Goal: Information Seeking & Learning: Learn about a topic

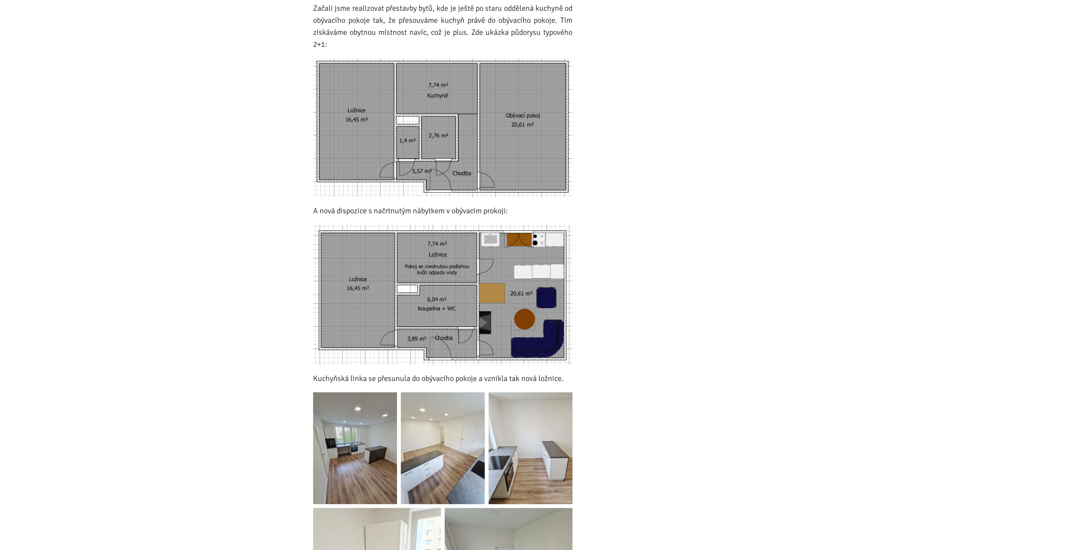
scroll to position [626, 0]
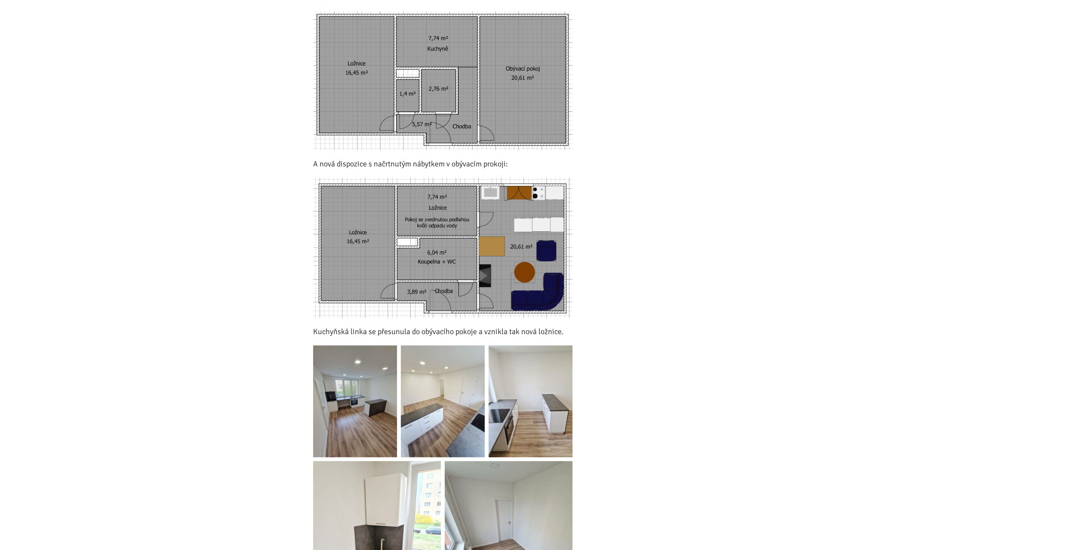
click at [339, 394] on img at bounding box center [355, 401] width 84 height 112
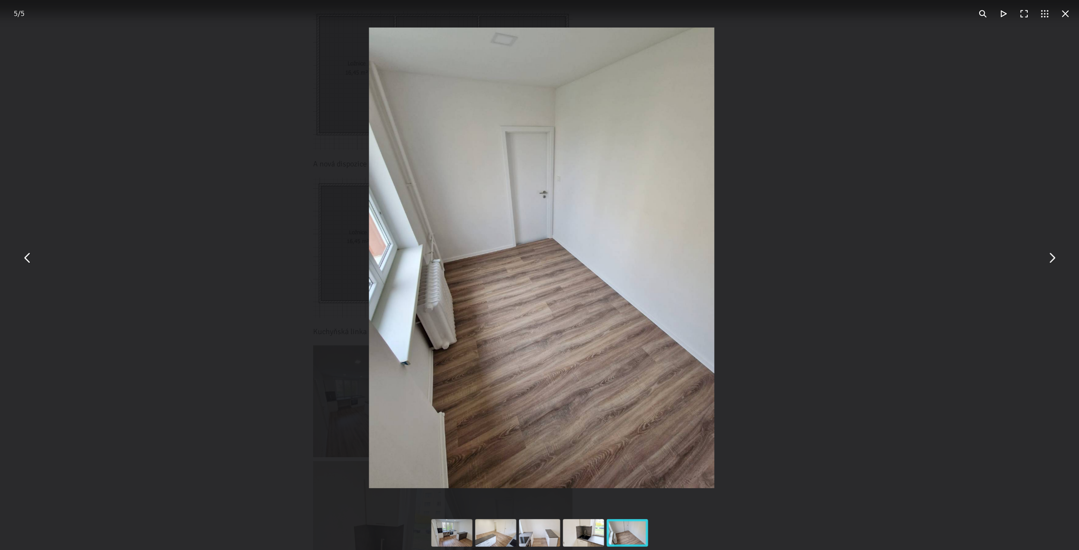
click at [224, 329] on div "You can close this modal content with the ESC key" at bounding box center [541, 258] width 1079 height 516
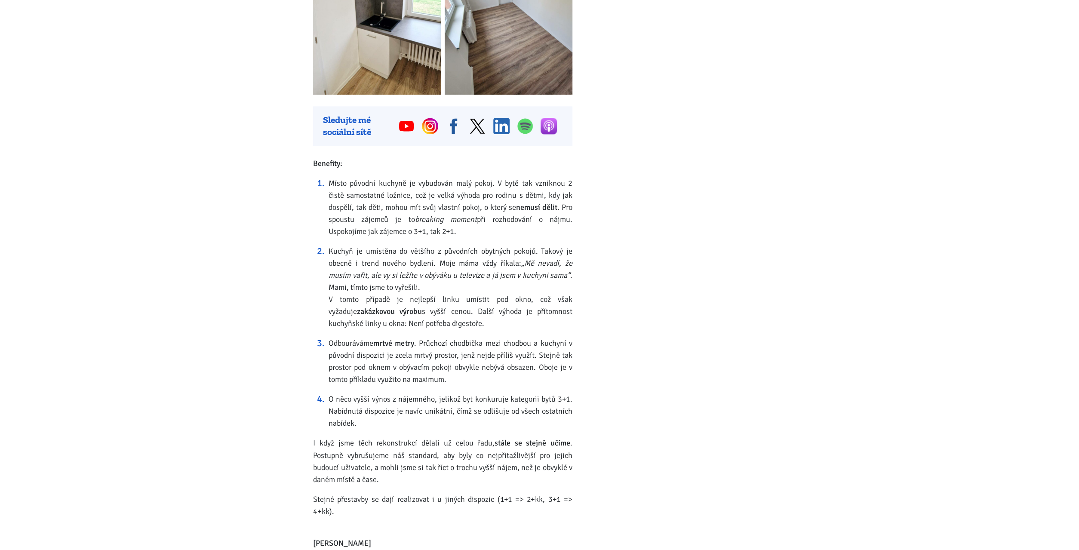
scroll to position [1118, 0]
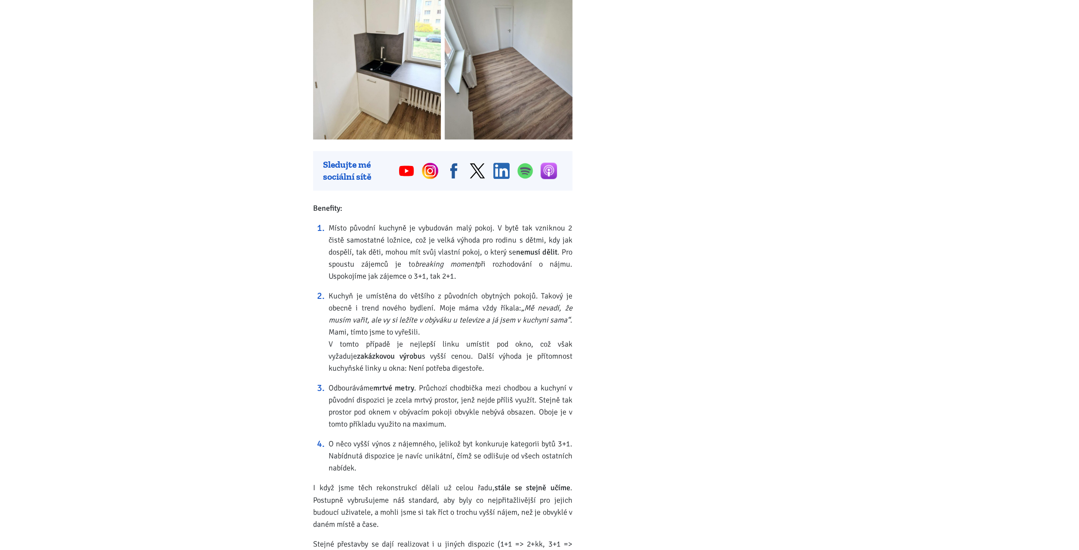
click at [372, 326] on li "Kuchyň je umístěna do většího z původních obytných pokojů. Takový je obecně i t…" at bounding box center [451, 332] width 244 height 84
drag, startPoint x: 330, startPoint y: 341, endPoint x: 465, endPoint y: 363, distance: 136.8
click at [465, 363] on li "Kuchyň je umístěna do většího z původních obytných pokojů. Takový je obecně i t…" at bounding box center [451, 332] width 244 height 84
click at [366, 358] on strong "zakázkovou výrobu" at bounding box center [389, 355] width 65 height 9
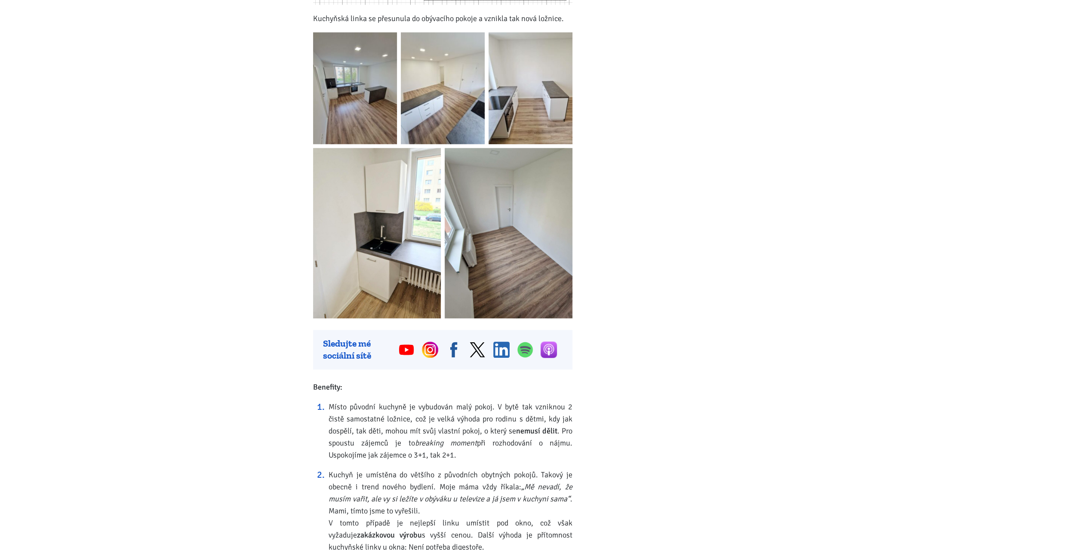
scroll to position [760, 0]
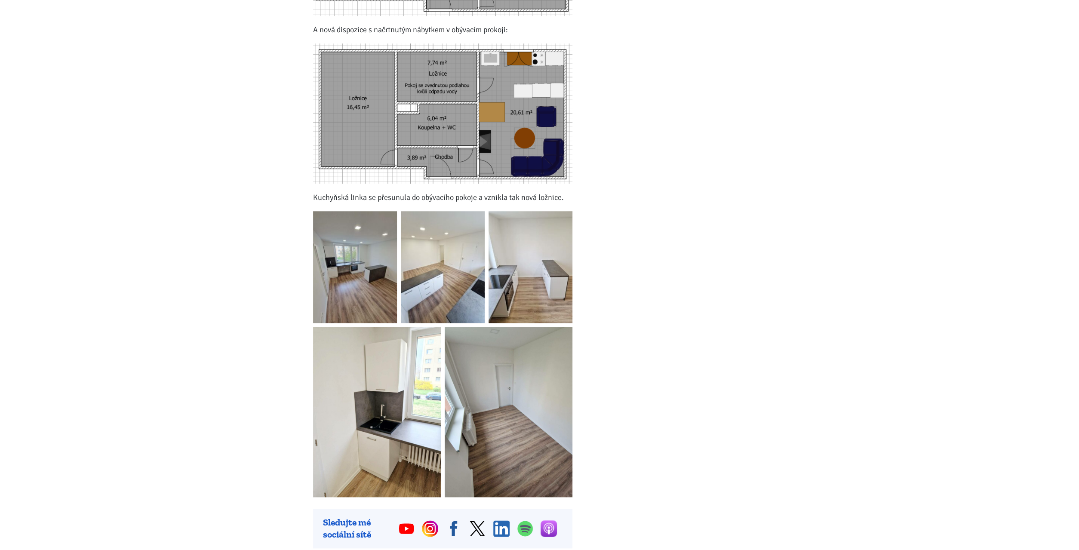
click at [360, 277] on img at bounding box center [355, 267] width 84 height 112
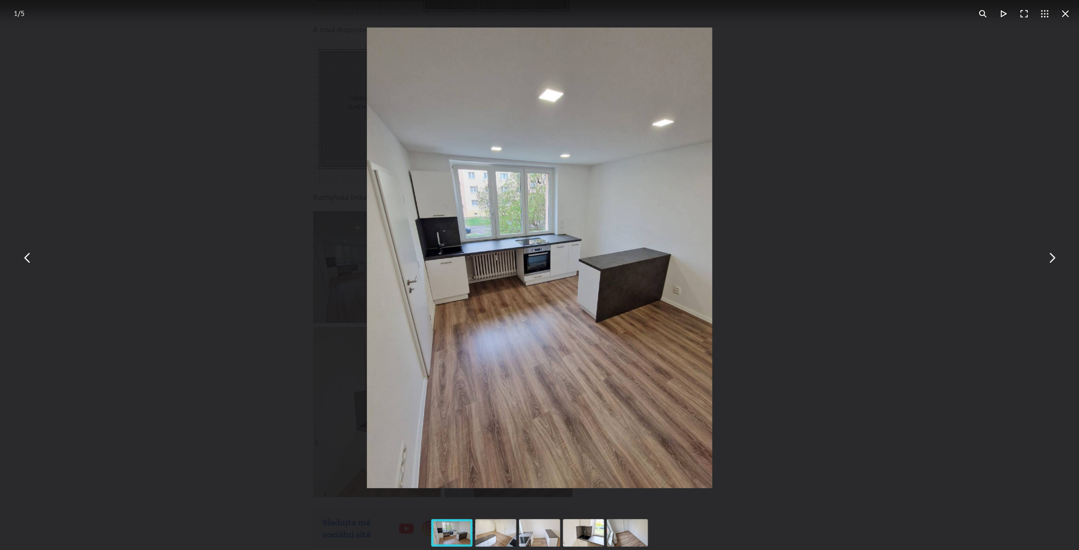
click at [252, 300] on div "You can close this modal content with the ESC key" at bounding box center [539, 258] width 1079 height 516
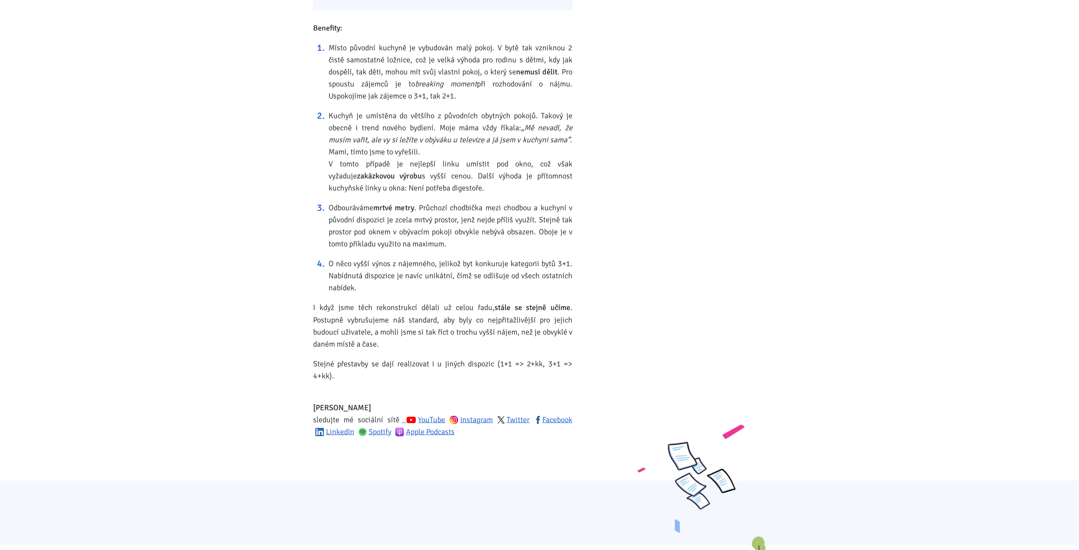
scroll to position [1386, 0]
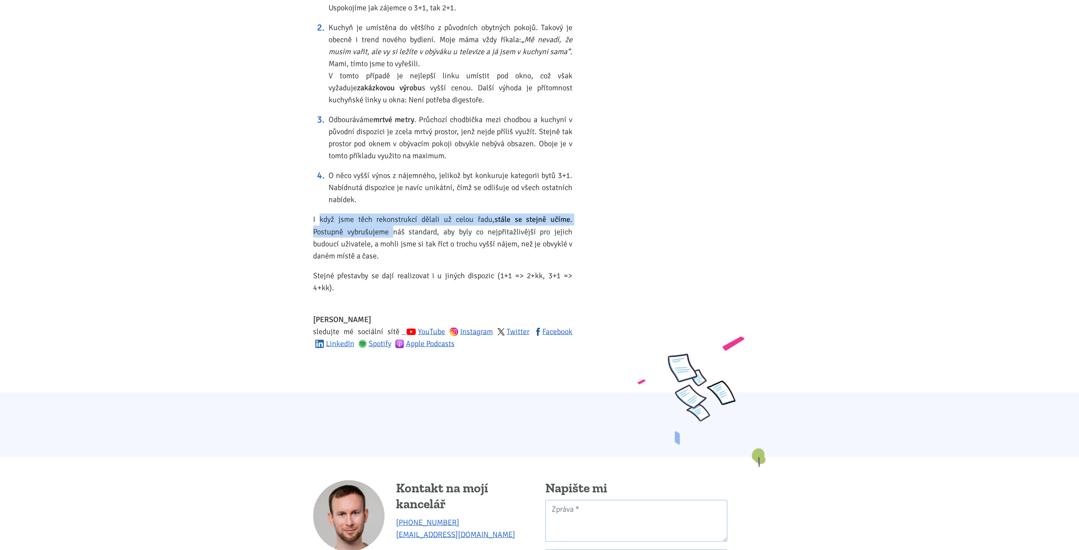
drag, startPoint x: 317, startPoint y: 219, endPoint x: 394, endPoint y: 232, distance: 78.5
click at [394, 232] on p "I když jsme těch rekonstrukcí dělali už celou řadu, stále se stejně učíme . Pos…" at bounding box center [442, 237] width 259 height 48
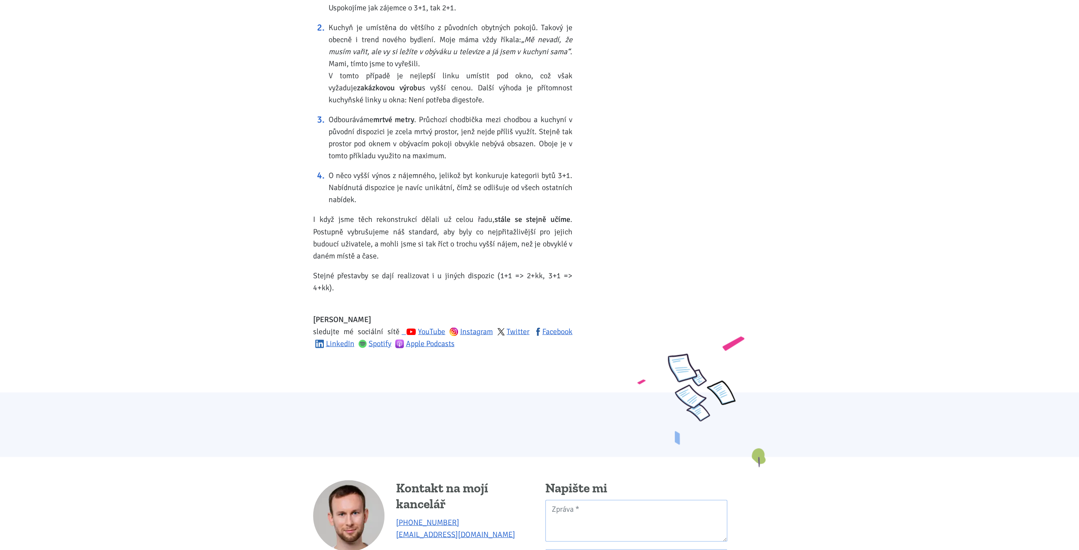
click at [427, 243] on p "I když jsme těch rekonstrukcí dělali už celou řadu, stále se stejně učíme . Pos…" at bounding box center [442, 237] width 259 height 48
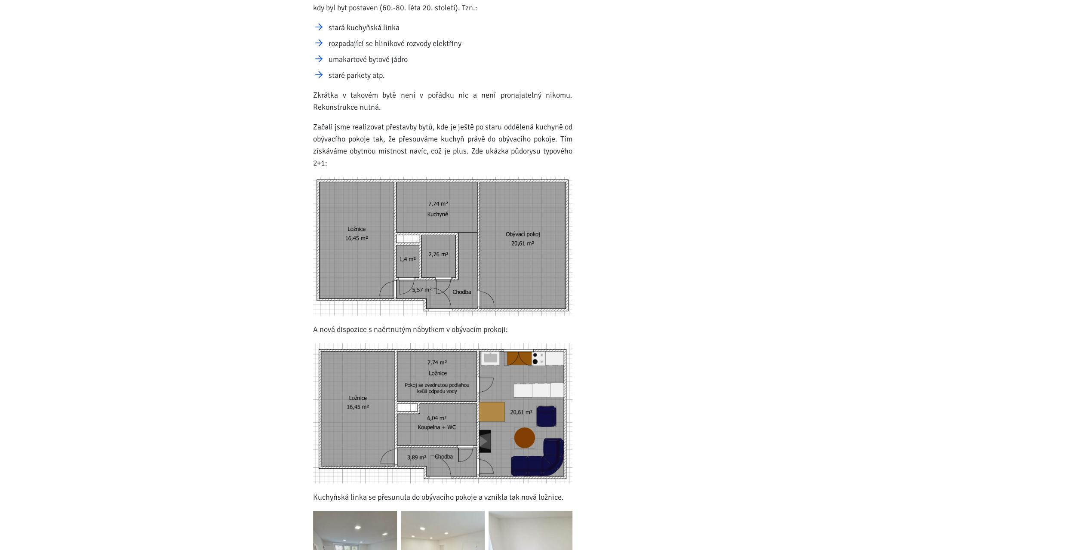
scroll to position [0, 0]
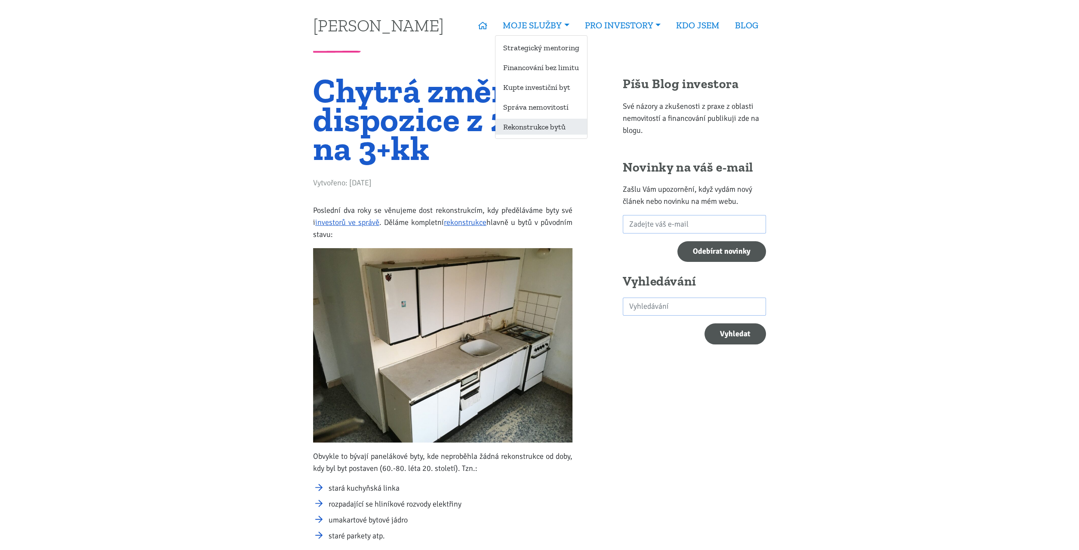
click at [553, 129] on link "Rekonstrukce bytů" at bounding box center [541, 127] width 92 height 16
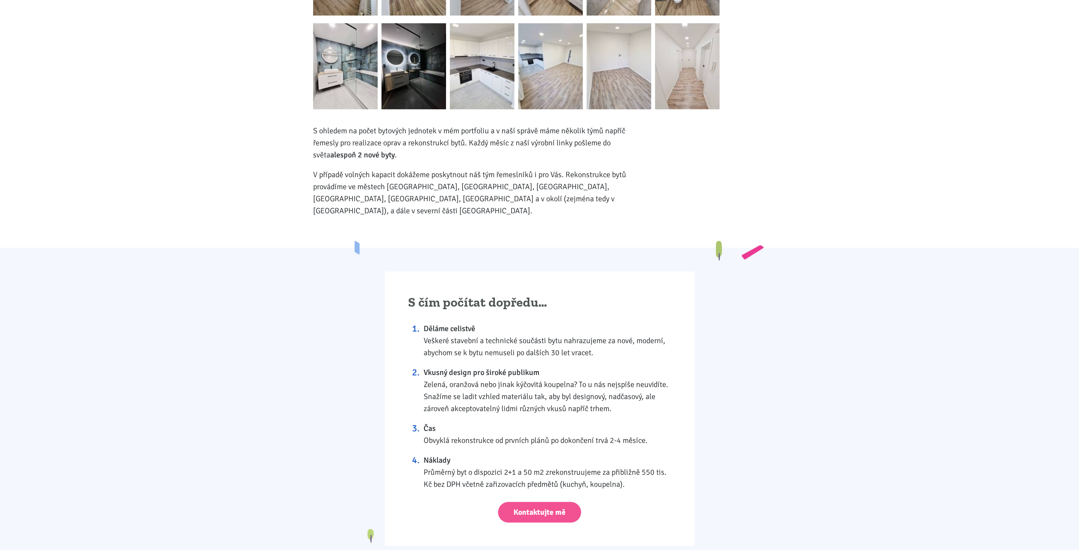
scroll to position [447, 0]
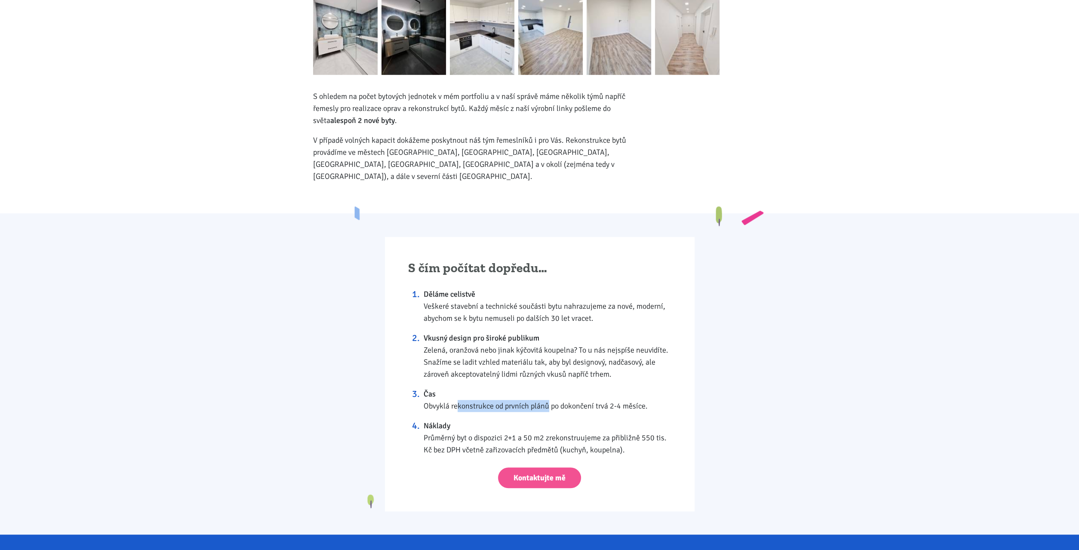
drag, startPoint x: 435, startPoint y: 389, endPoint x: 525, endPoint y: 394, distance: 90.5
click at [525, 394] on li "Čas Obvyklá rekonstrukce od prvních plánů po dokončení trvá 2-4 měsíce." at bounding box center [548, 400] width 248 height 24
click at [525, 393] on li "Čas Obvyklá rekonstrukce od prvních plánů po dokončení trvá 2-4 měsíce." at bounding box center [548, 400] width 248 height 24
click at [437, 398] on li "Čas Obvyklá rekonstrukce od prvních plánů po dokončení trvá 2-4 měsíce." at bounding box center [548, 400] width 248 height 24
drag, startPoint x: 431, startPoint y: 423, endPoint x: 508, endPoint y: 420, distance: 77.0
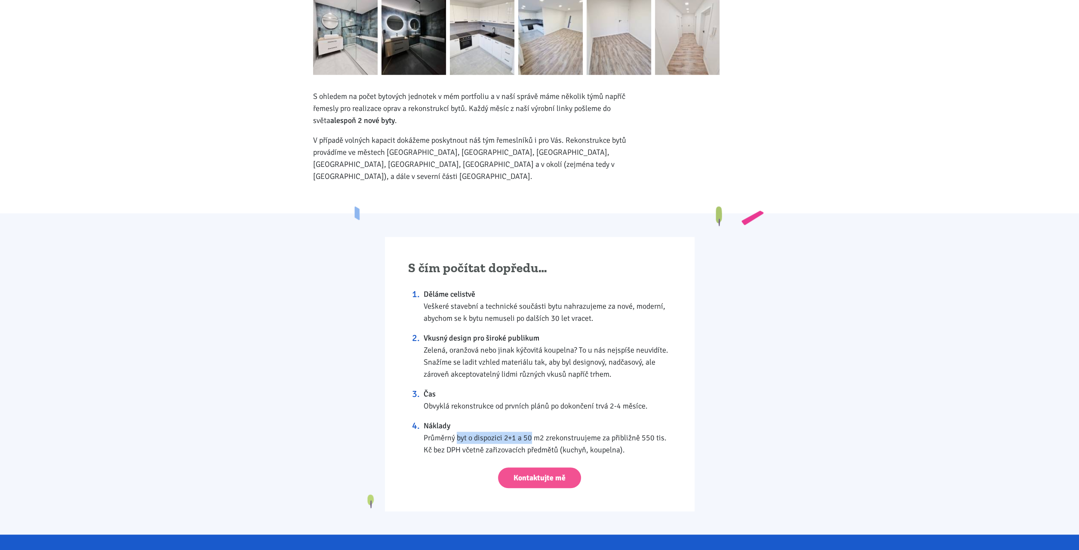
click at [508, 420] on li "Náklady Průměrný byt o dispozici 2+1 a 50 m2 zrekonstruujeme za přibližně 550 t…" at bounding box center [548, 438] width 248 height 36
click at [486, 445] on div "S čím počítat dopředu… Děláme celistvě Veškeré stavební a technické součásti by…" at bounding box center [540, 374] width 310 height 274
